Goal: Task Accomplishment & Management: Manage account settings

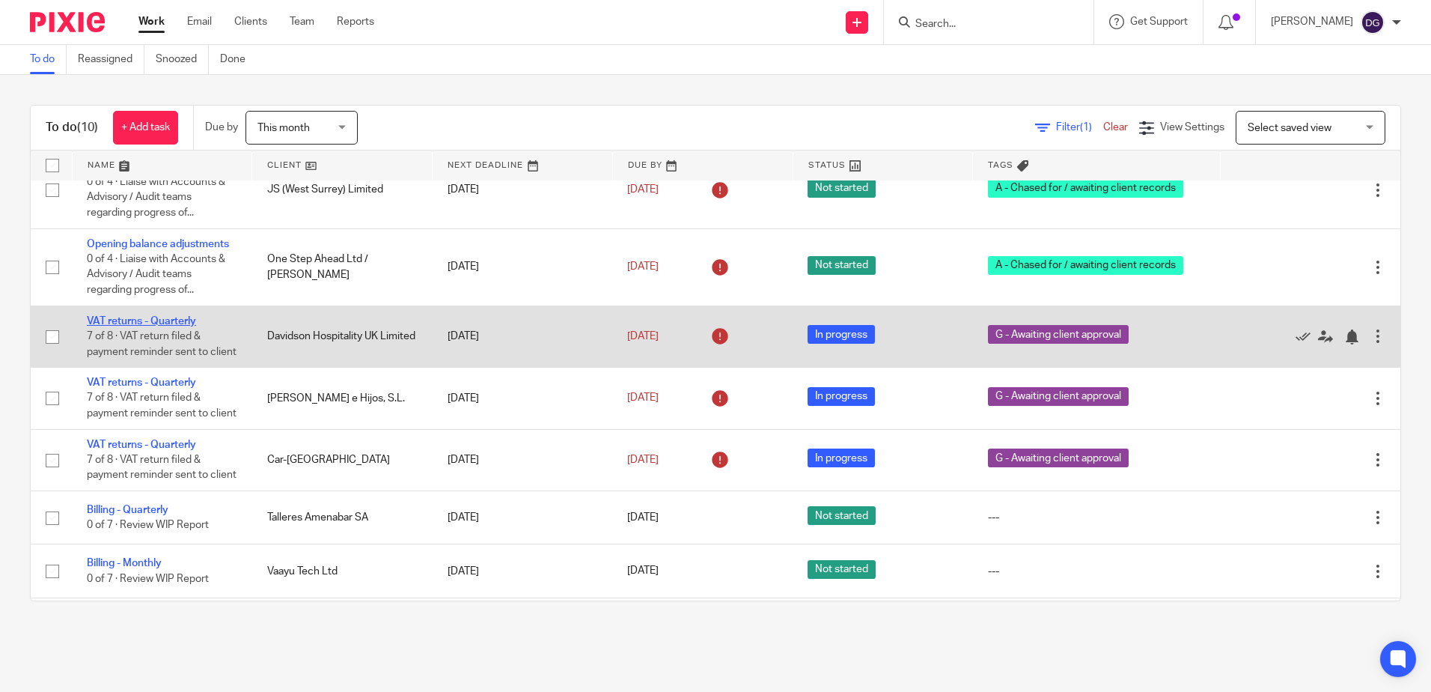
scroll to position [157, 0]
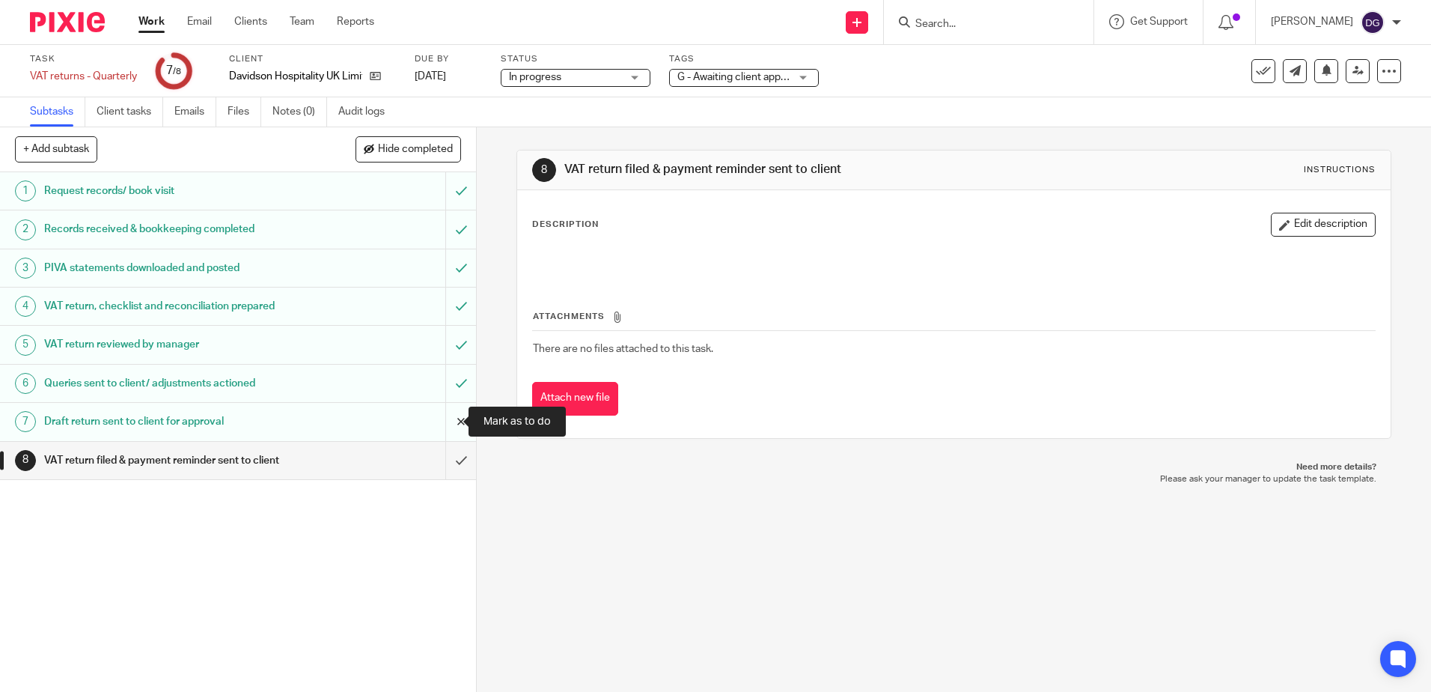
click at [442, 431] on input "submit" at bounding box center [238, 421] width 476 height 37
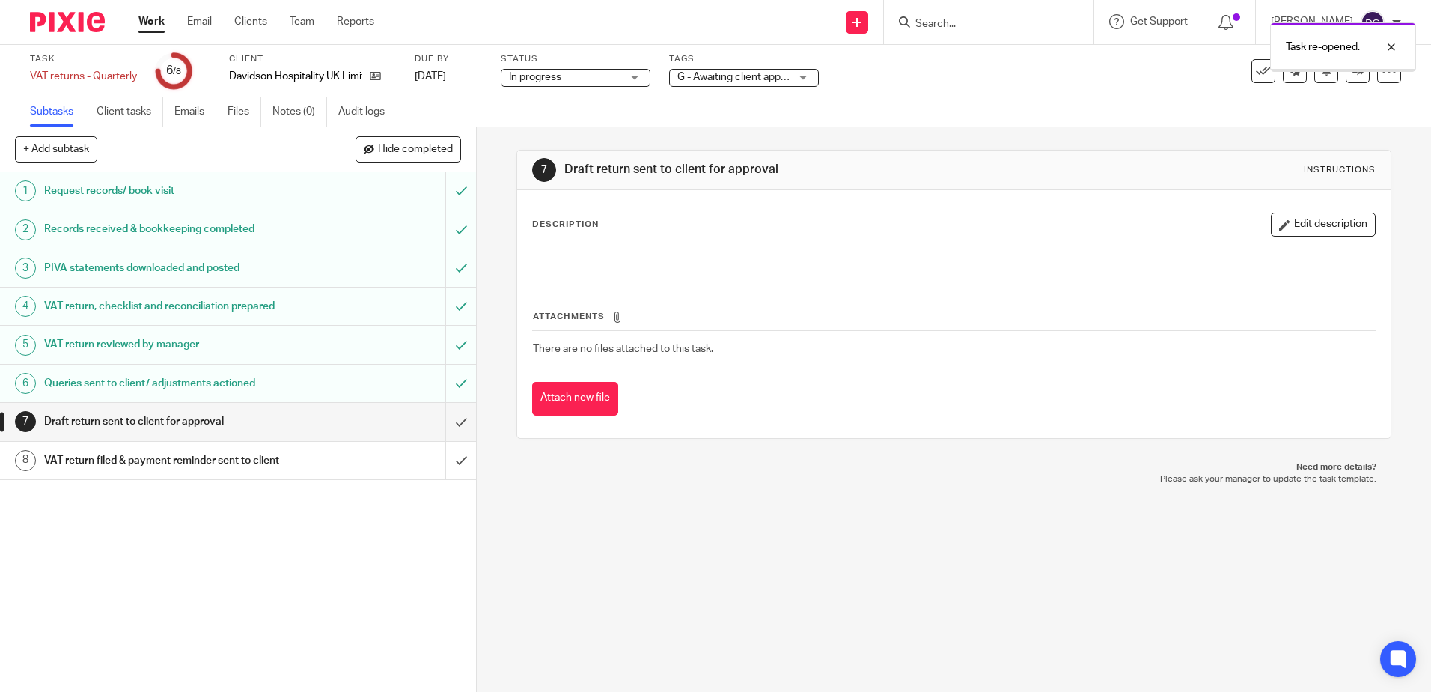
click at [401, 393] on div "Queries sent to client/ adjustments actioned" at bounding box center [237, 383] width 387 height 22
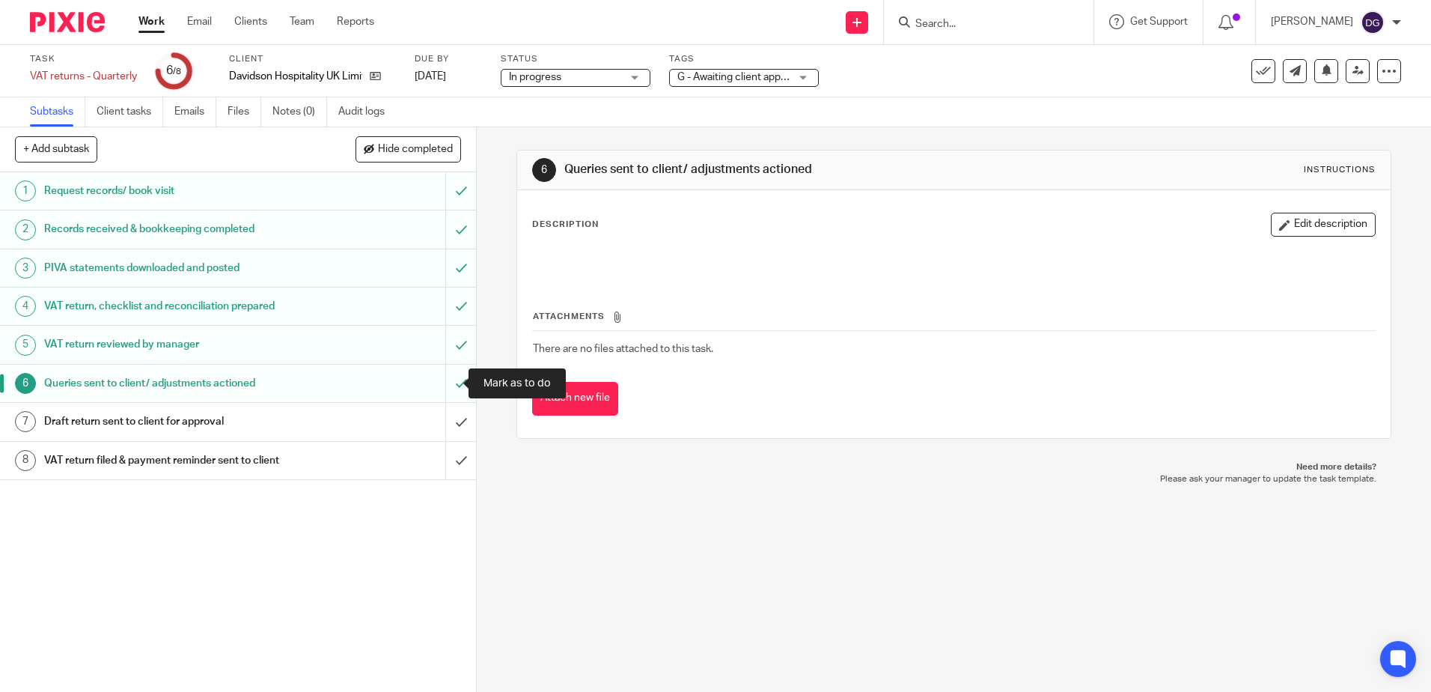
click at [442, 390] on input "submit" at bounding box center [238, 383] width 476 height 37
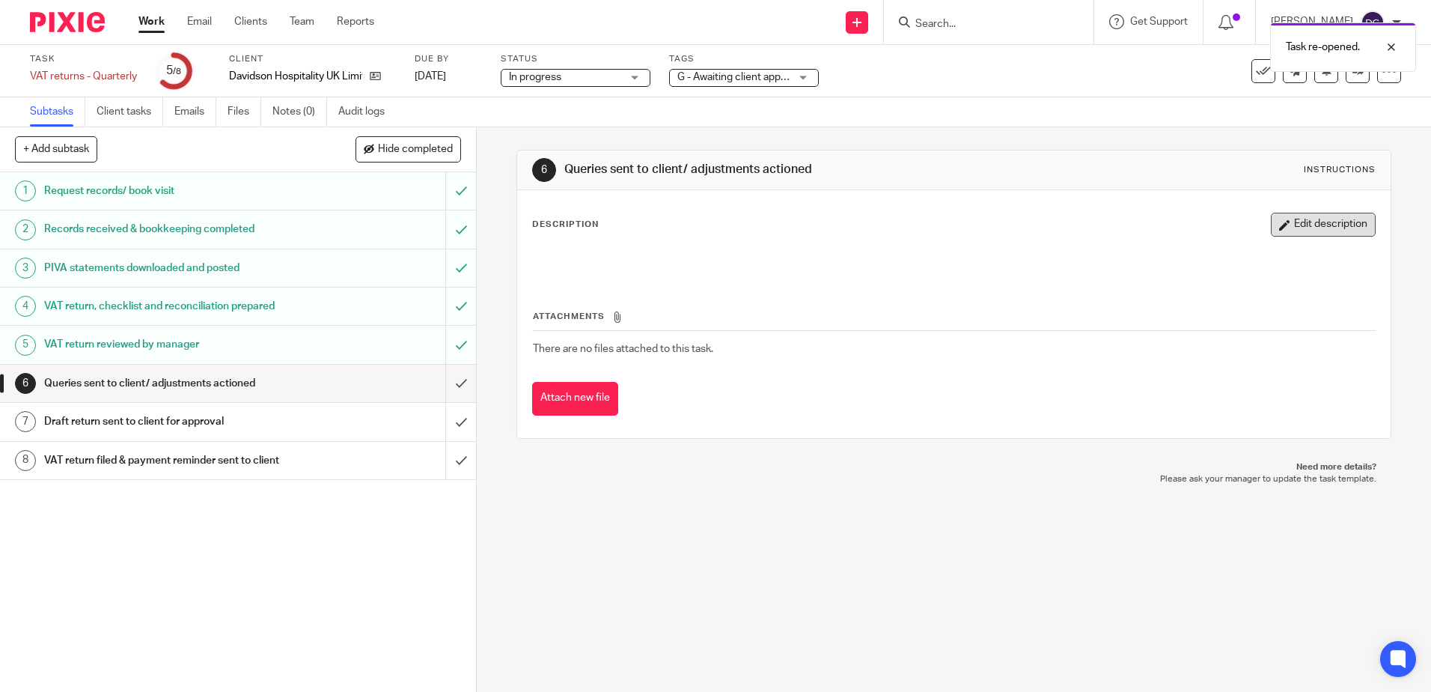
click at [1291, 228] on button "Edit description" at bounding box center [1323, 225] width 105 height 24
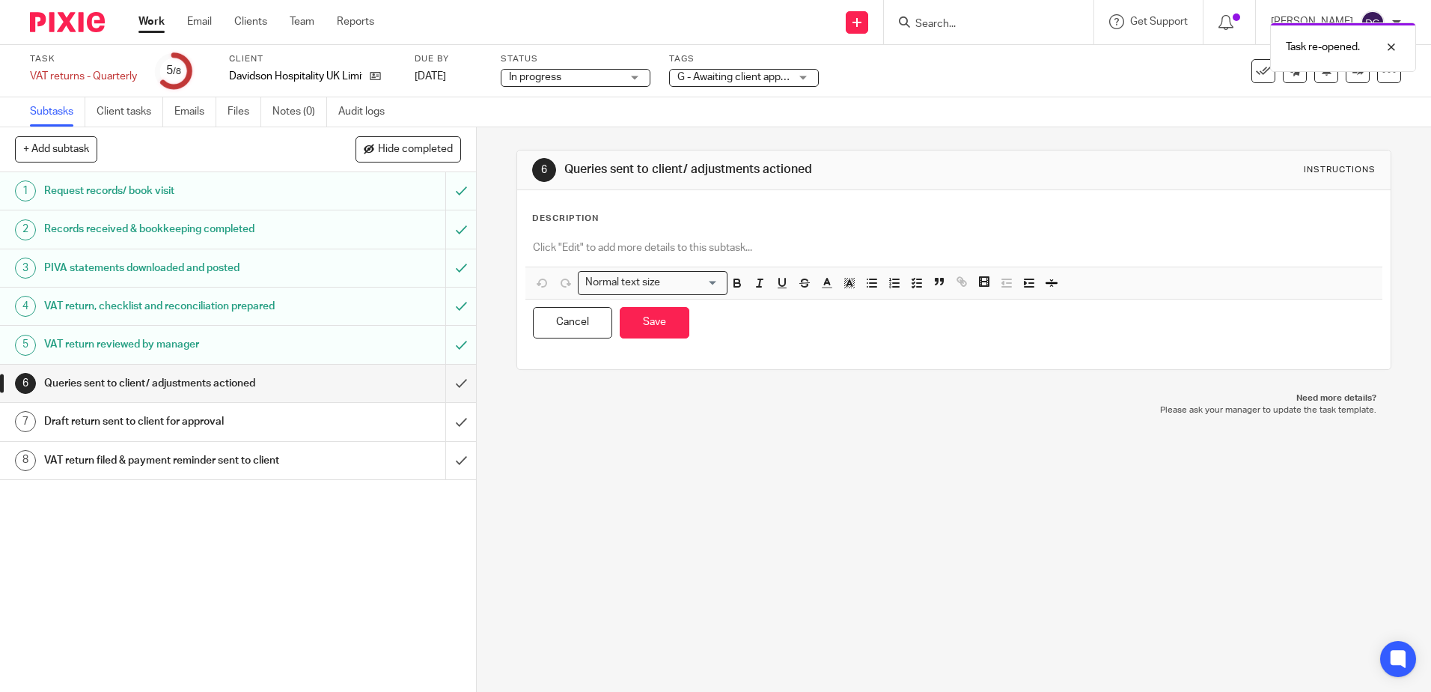
click at [633, 254] on p at bounding box center [953, 247] width 841 height 15
paste div
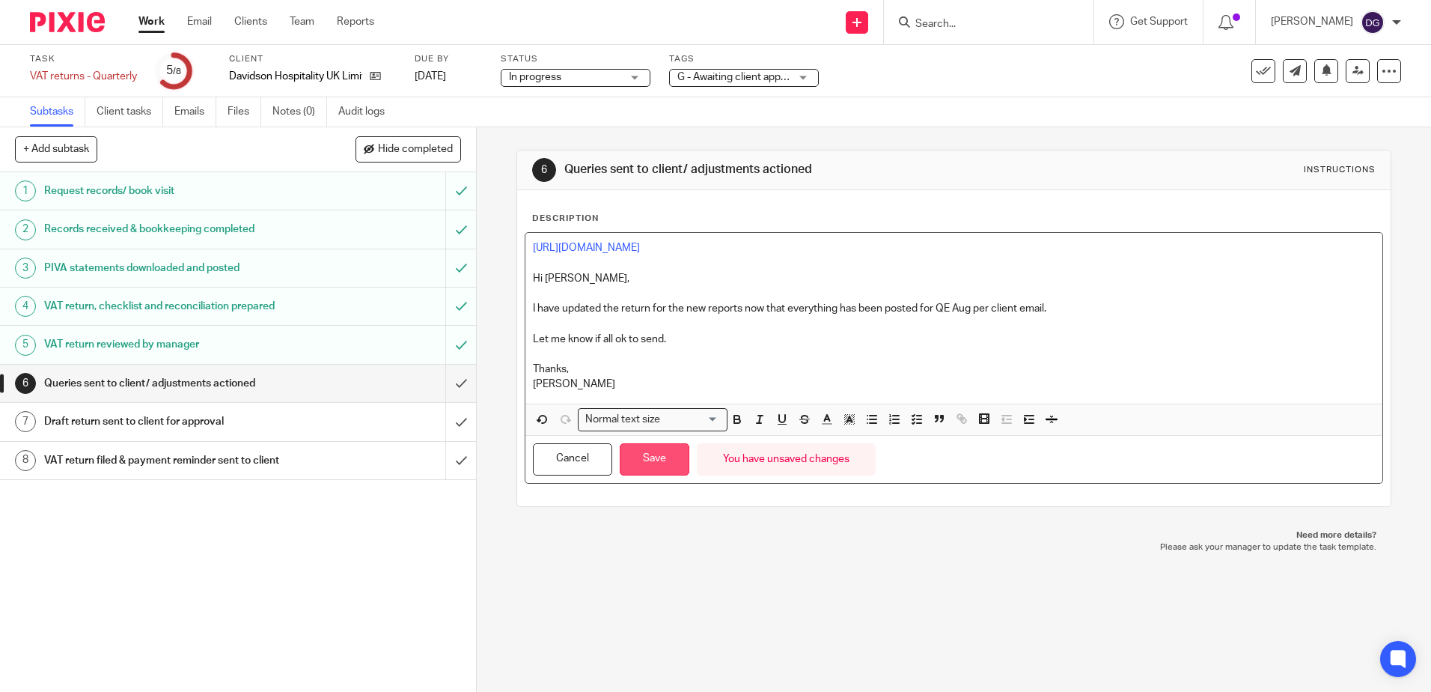
click at [647, 456] on button "Save" at bounding box center [655, 459] width 70 height 32
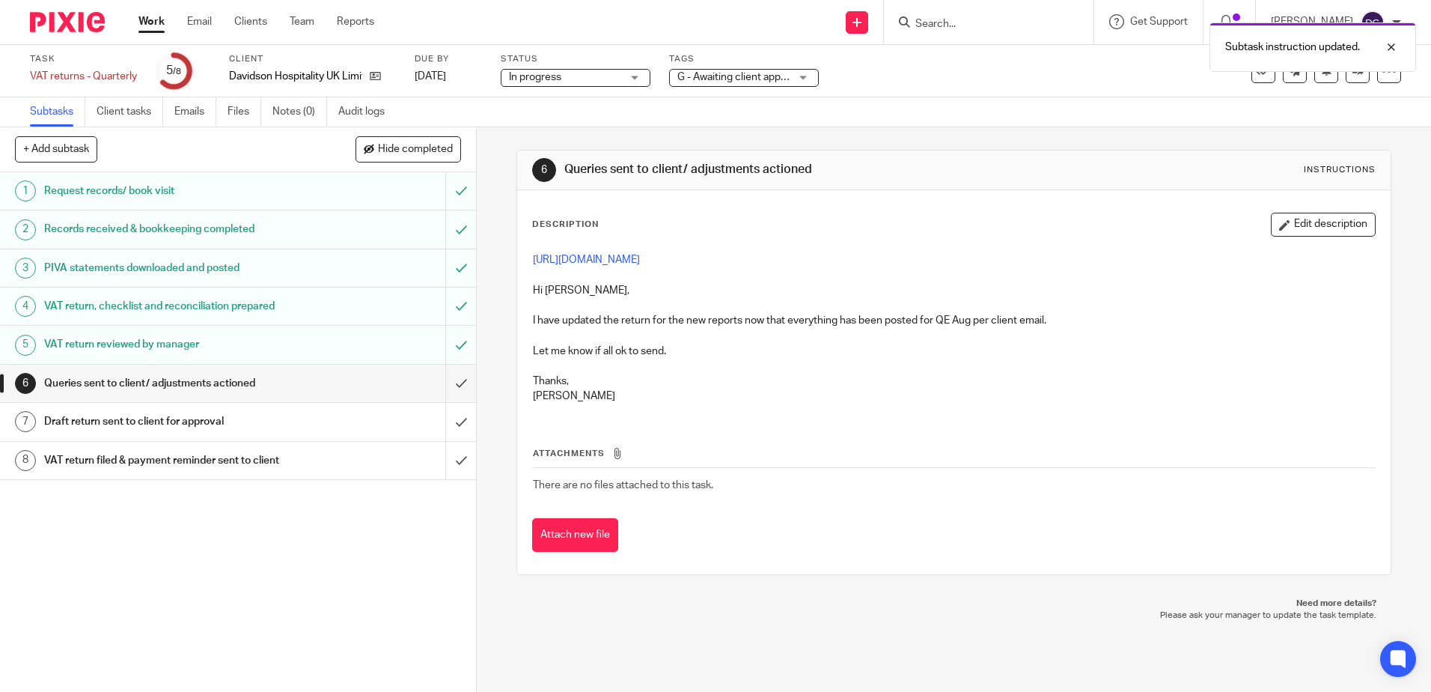
click at [768, 76] on span "G - Awaiting client approval" at bounding box center [740, 77] width 126 height 10
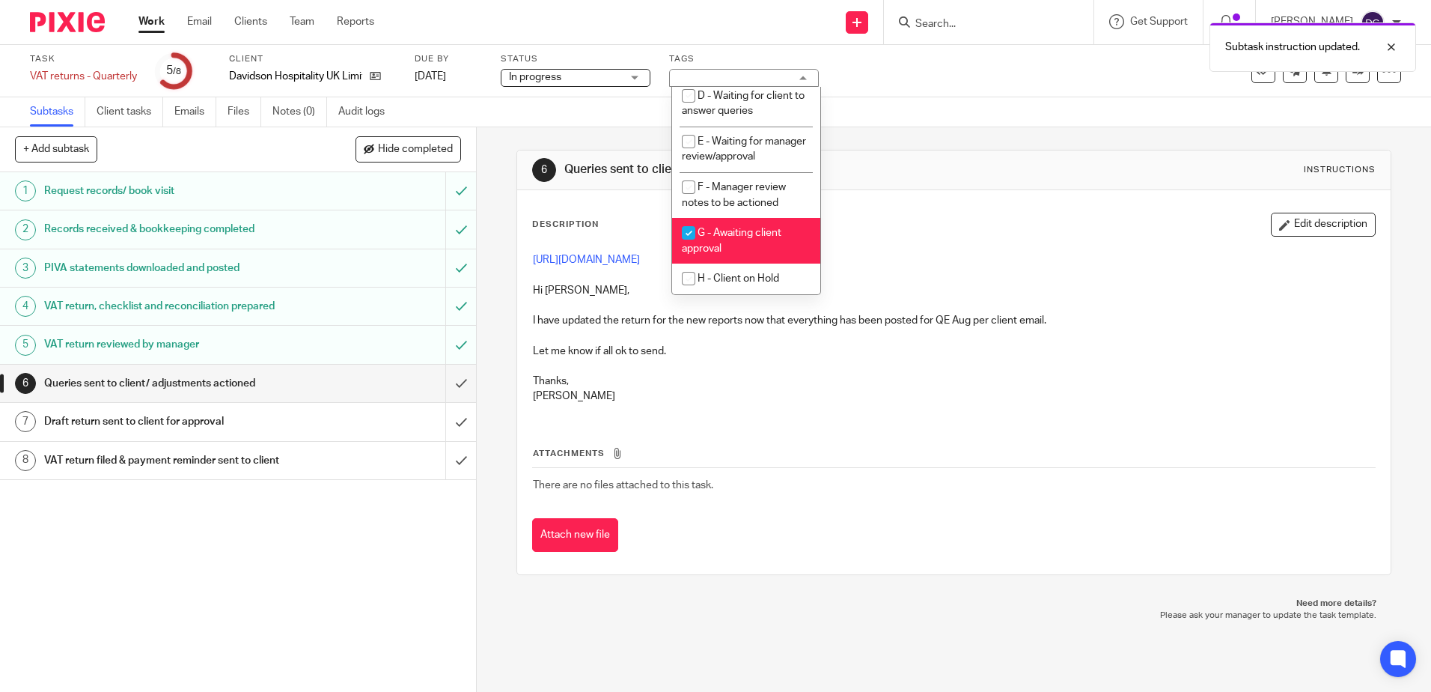
scroll to position [150, 0]
click at [785, 216] on li "F - Manager review notes to be actioned" at bounding box center [746, 195] width 148 height 46
checkbox input "true"
click at [769, 156] on li "E - Waiting for manager review/approval" at bounding box center [746, 150] width 148 height 46
checkbox input "true"
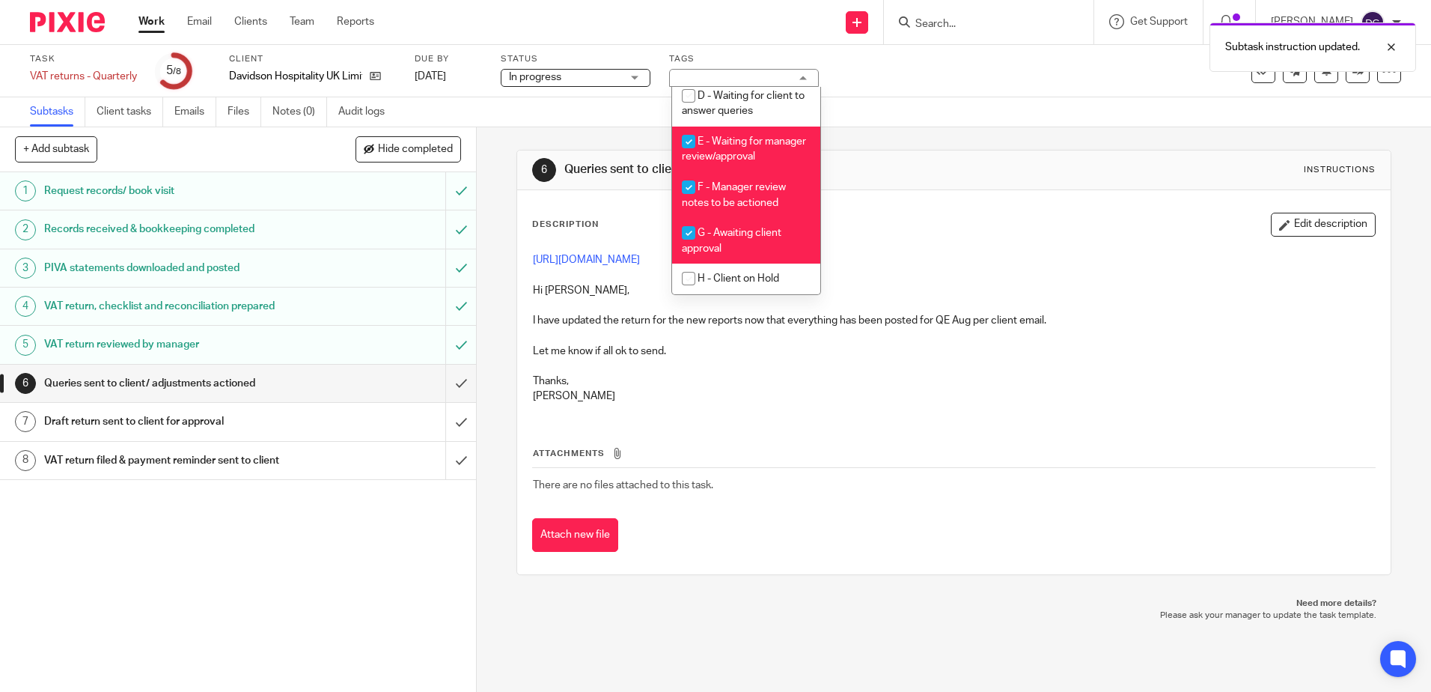
click at [766, 193] on span "F - Manager review notes to be actioned" at bounding box center [734, 195] width 104 height 26
checkbox input "false"
click at [761, 234] on li "G - Awaiting client approval" at bounding box center [746, 241] width 148 height 46
checkbox input "false"
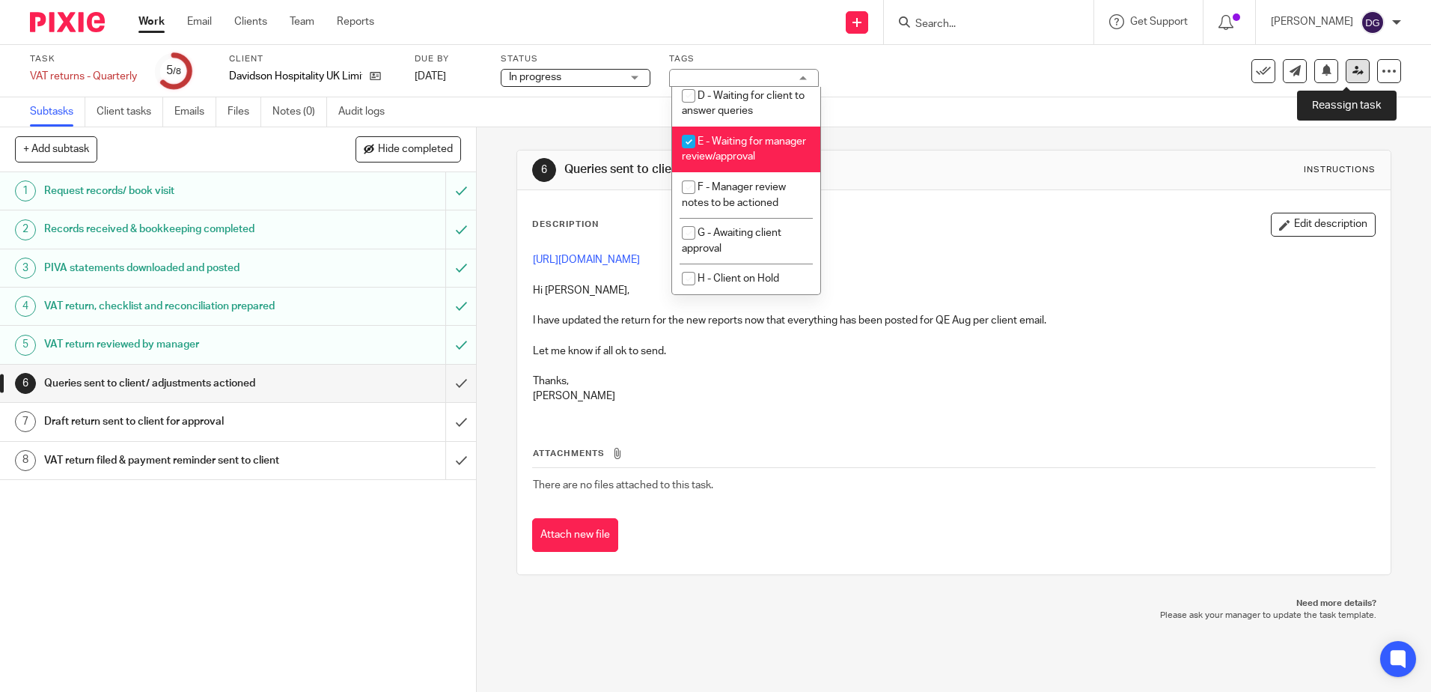
click at [1351, 76] on link at bounding box center [1358, 71] width 24 height 24
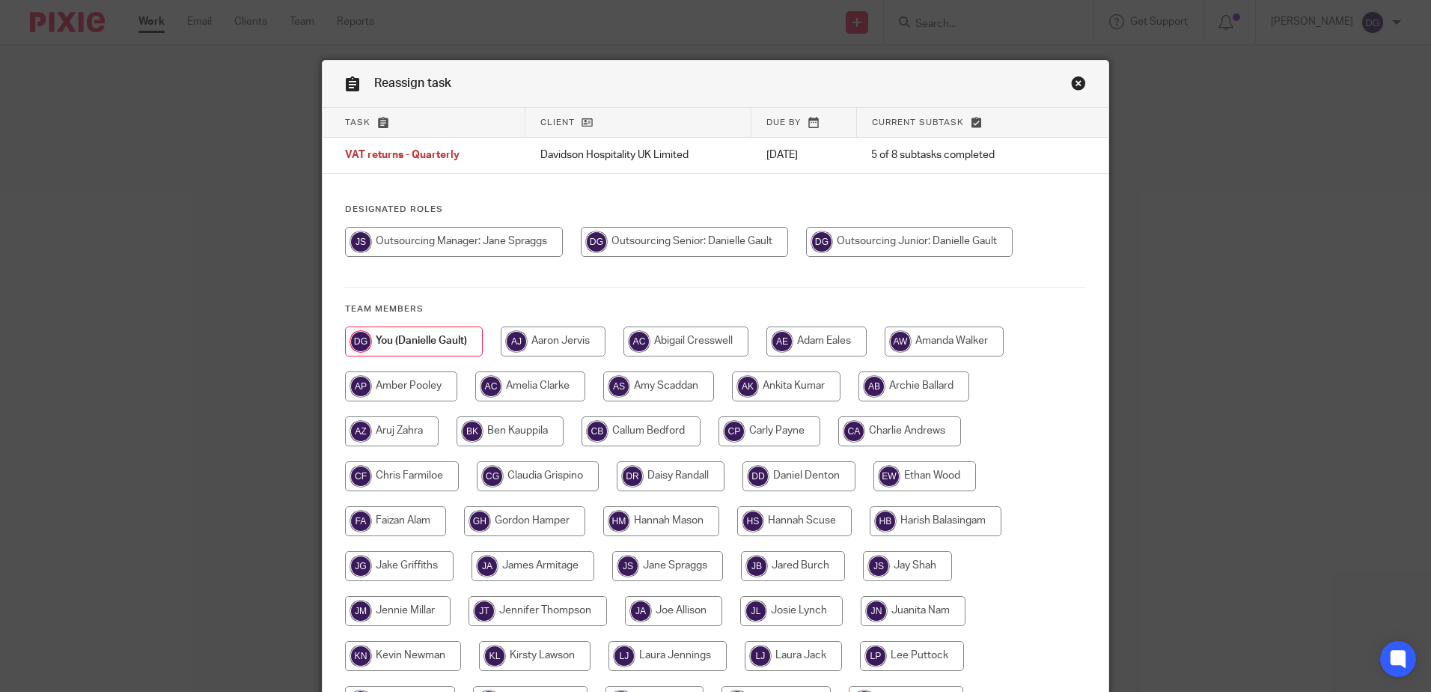
click at [492, 251] on input "radio" at bounding box center [454, 242] width 218 height 30
radio input "true"
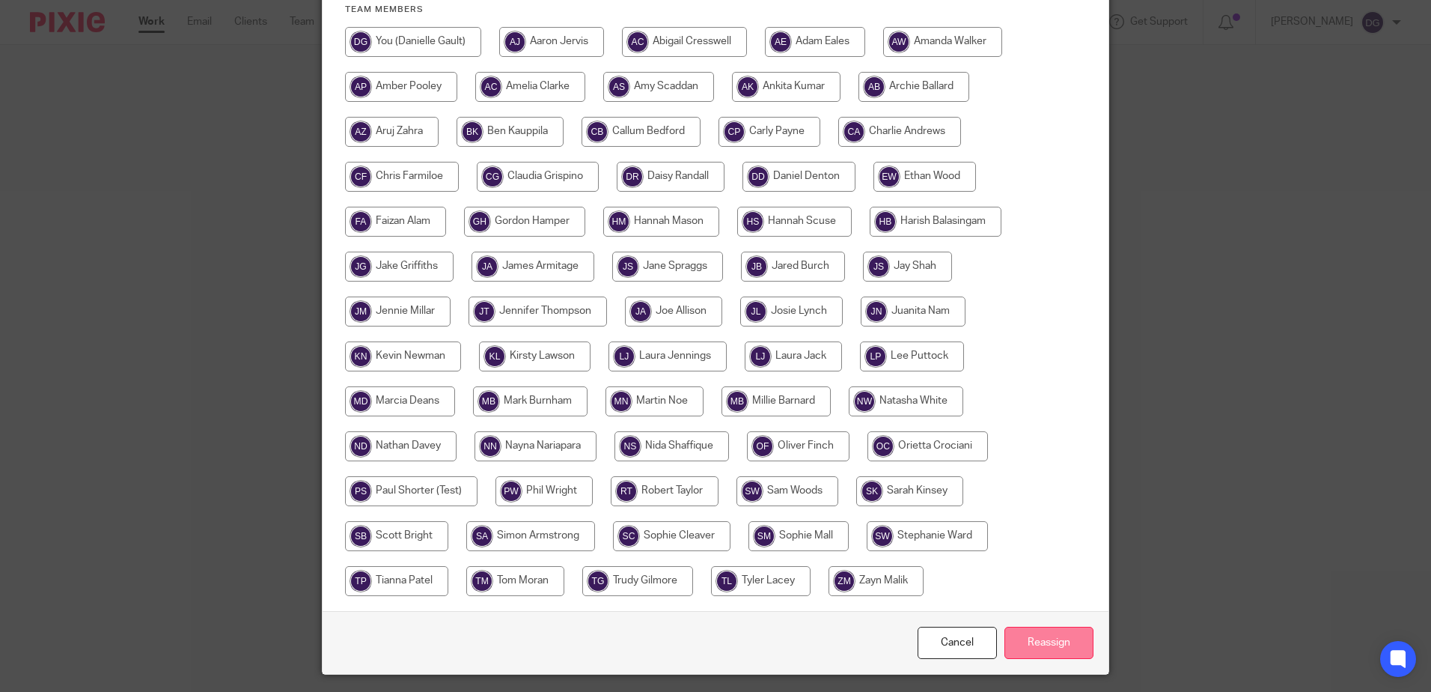
click at [1073, 653] on input "Reassign" at bounding box center [1049, 643] width 89 height 32
